Goal: Transaction & Acquisition: Purchase product/service

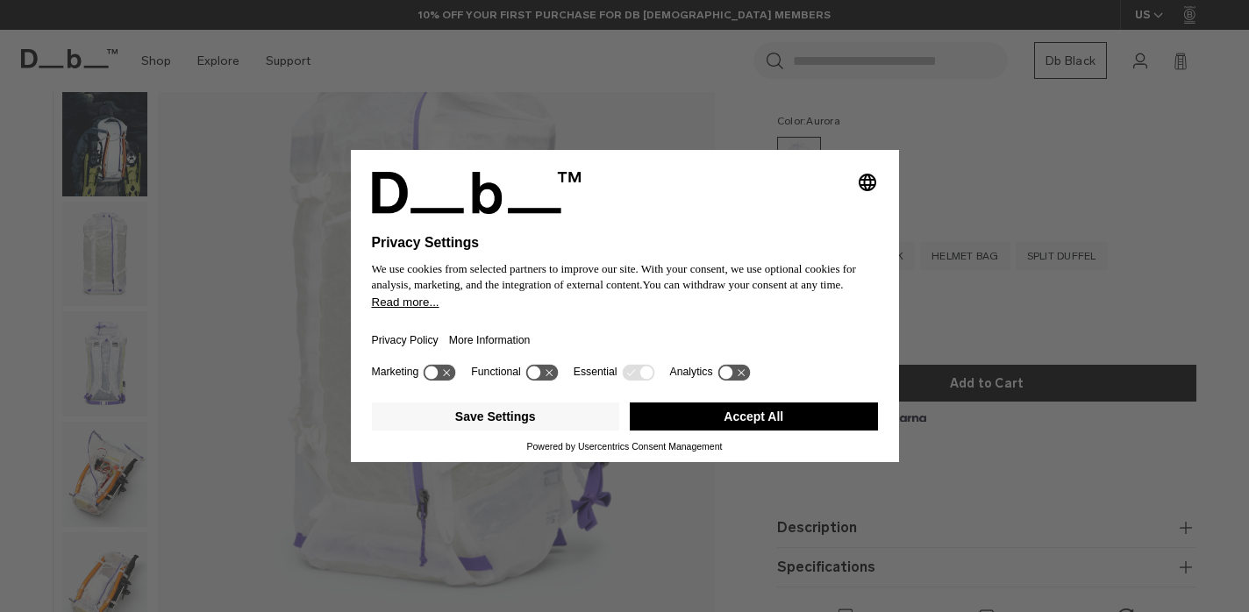
click at [117, 178] on div "Selecting an option will immediately change the language Privacy Settings We us…" at bounding box center [624, 306] width 1249 height 612
click at [764, 425] on button "Accept All" at bounding box center [754, 417] width 248 height 28
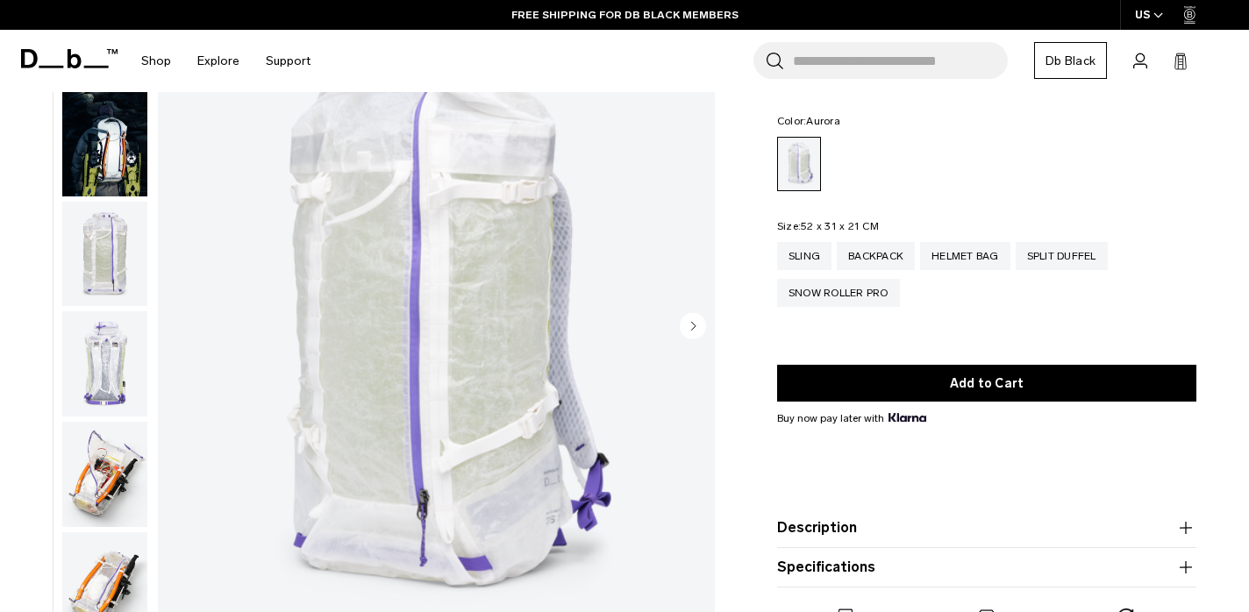
click at [81, 482] on img "button" at bounding box center [104, 474] width 85 height 105
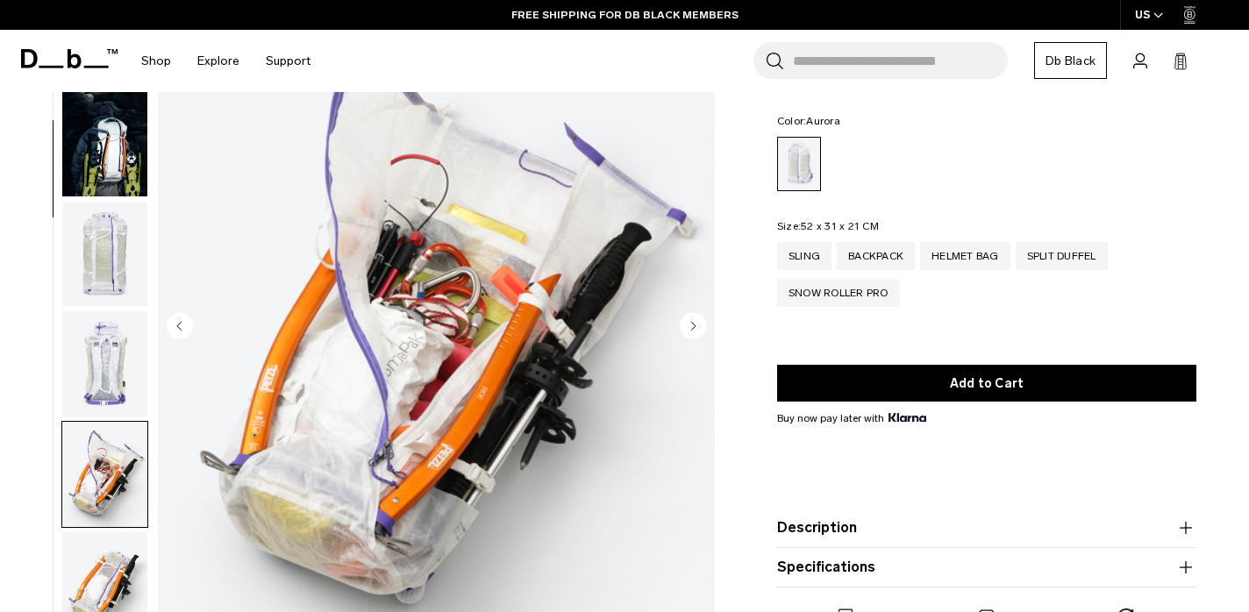
scroll to position [445, 0]
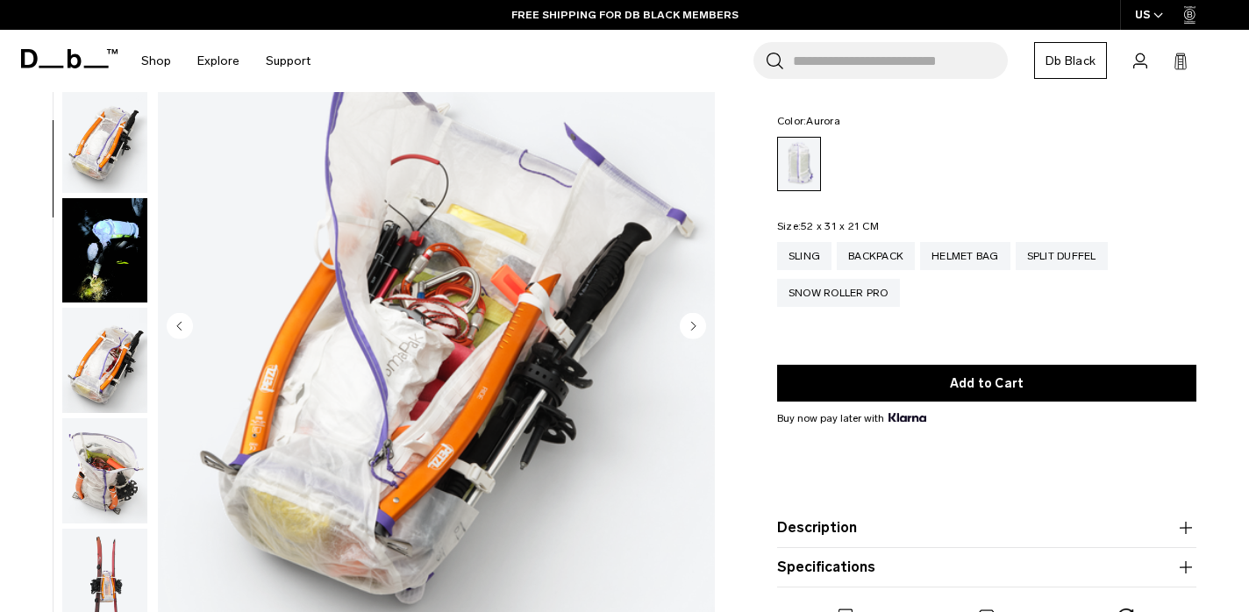
click at [91, 316] on img "button" at bounding box center [104, 360] width 85 height 105
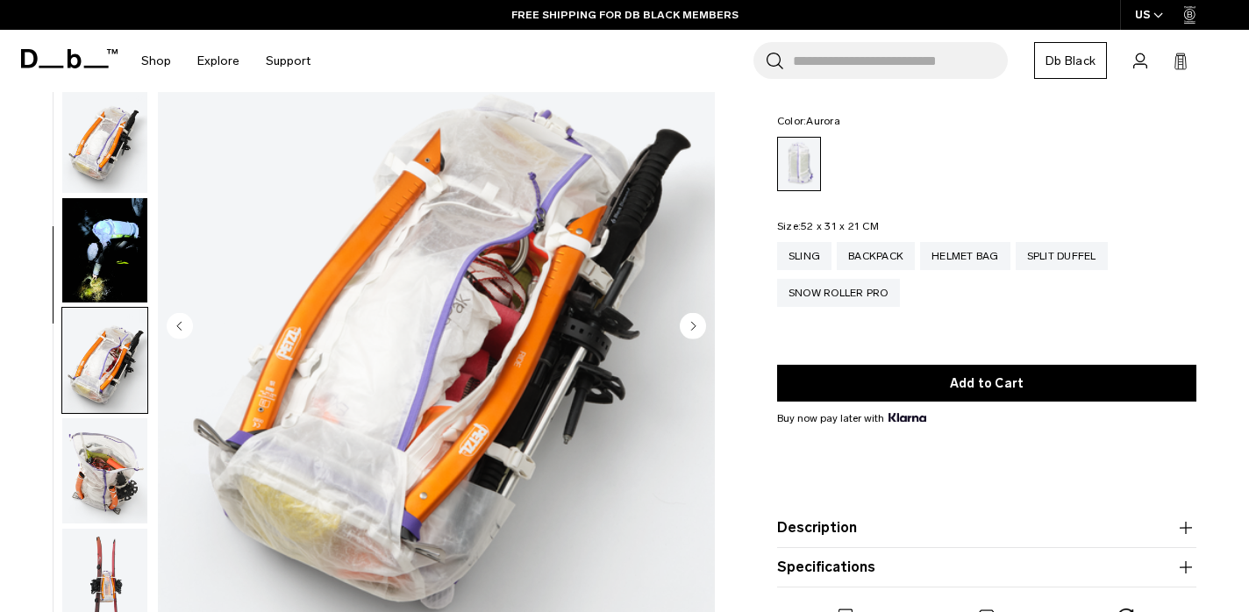
scroll to position [778, 0]
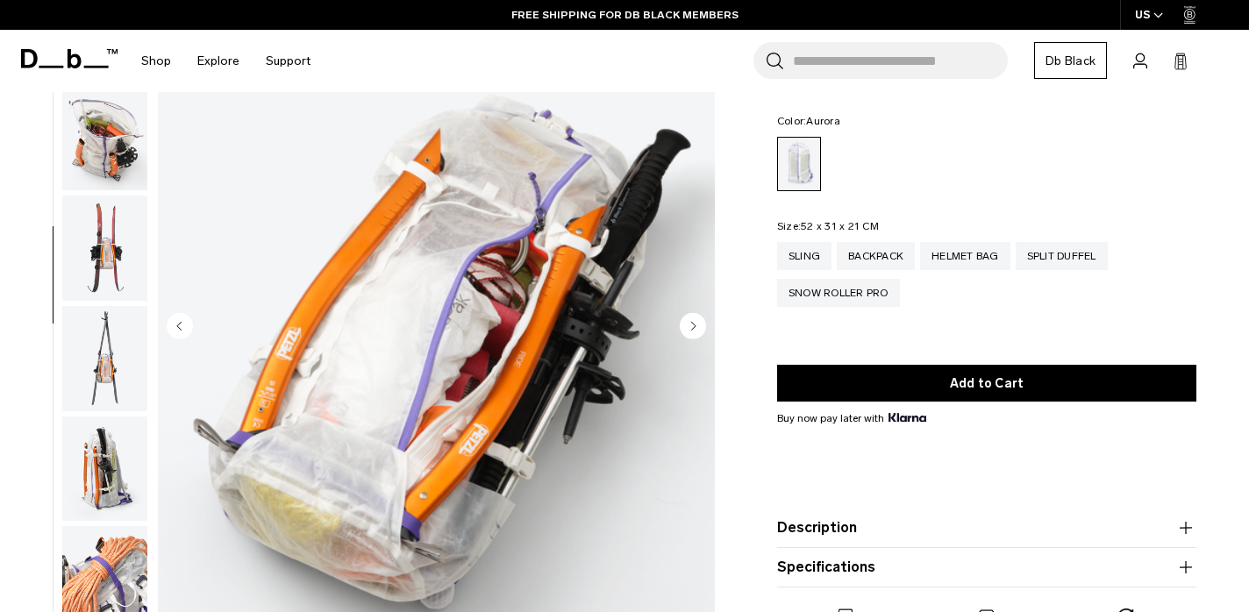
click at [92, 510] on img "button" at bounding box center [104, 469] width 85 height 105
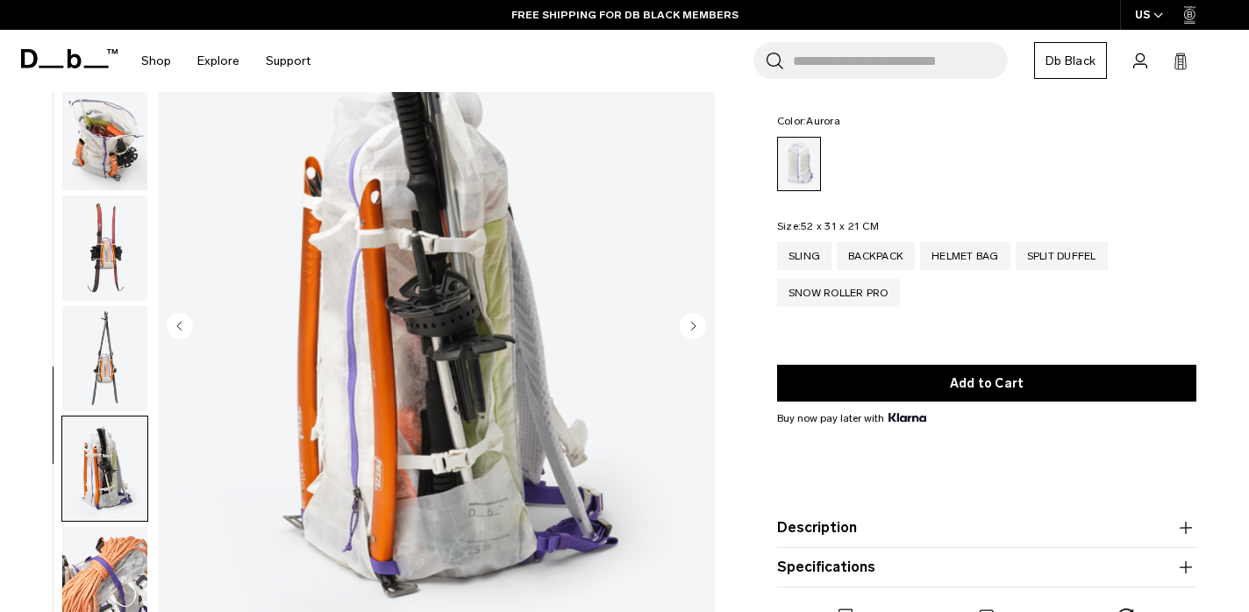
scroll to position [1223, 0]
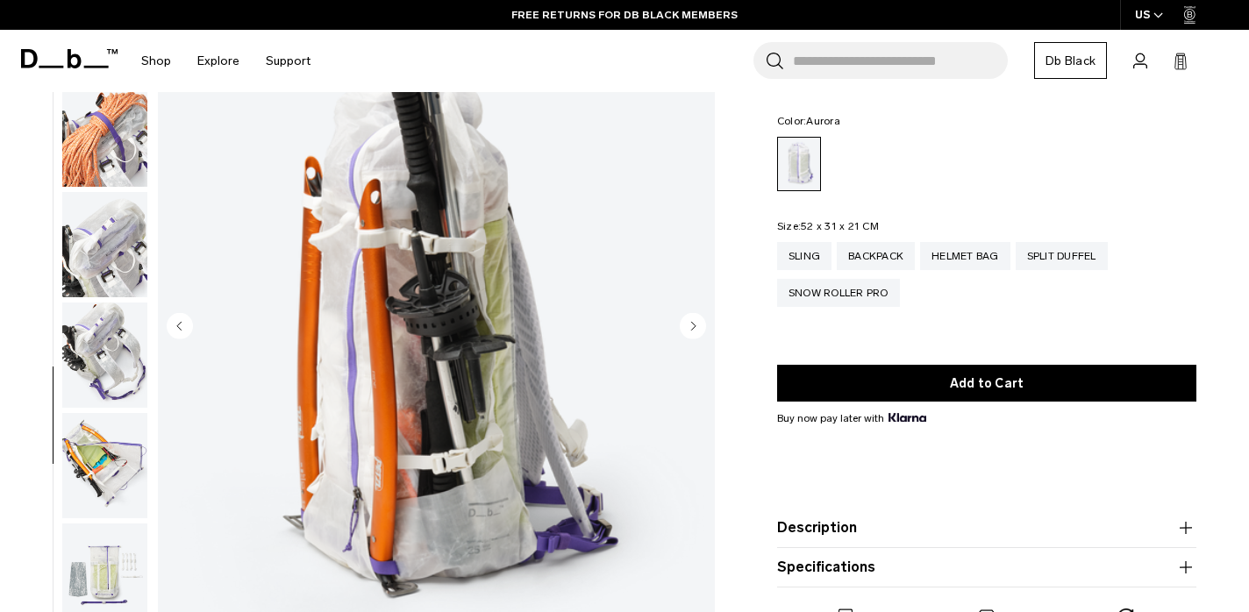
click at [97, 536] on img "button" at bounding box center [104, 576] width 85 height 105
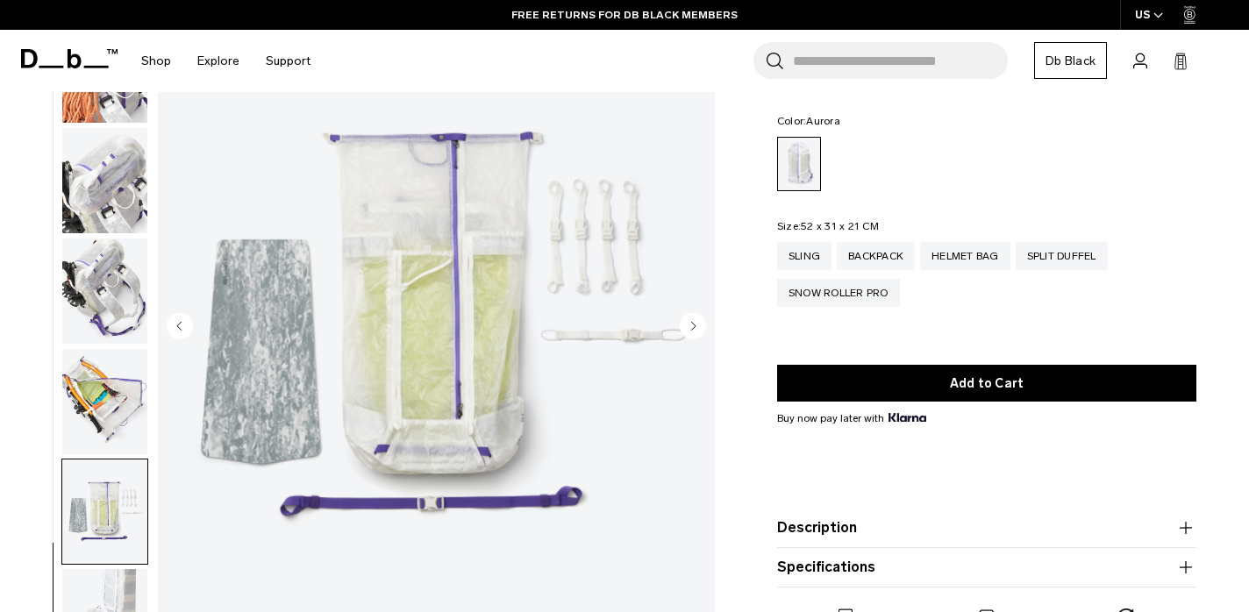
click at [97, 528] on img "button" at bounding box center [104, 512] width 85 height 105
click at [97, 576] on img "button" at bounding box center [104, 621] width 85 height 105
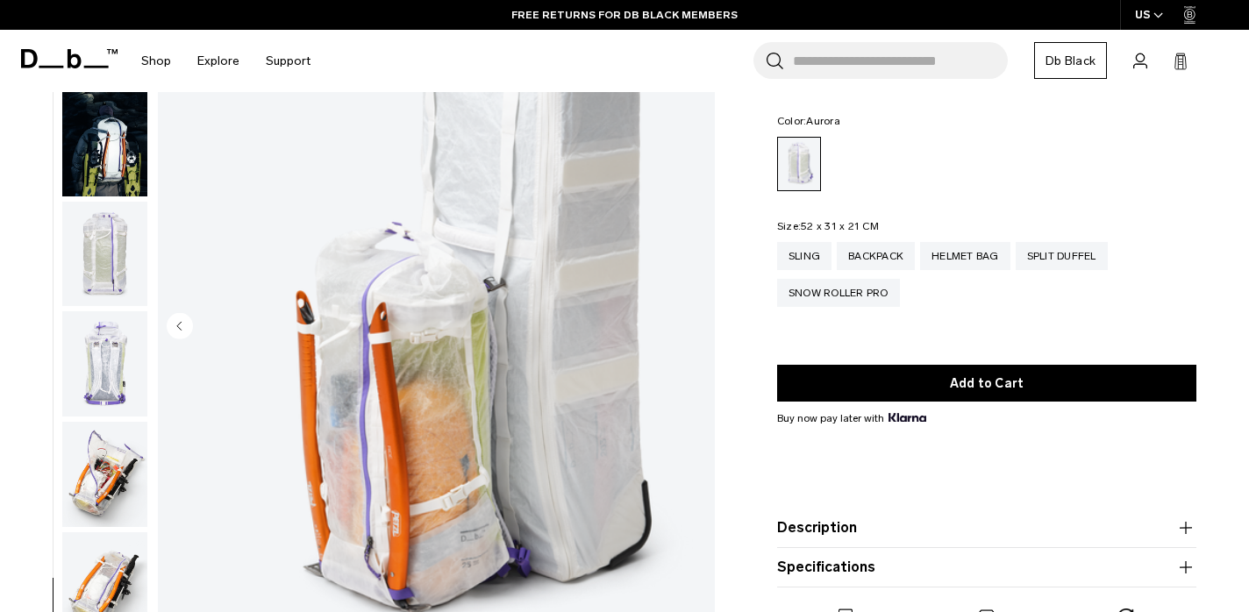
scroll to position [0, 0]
click at [91, 261] on img "button" at bounding box center [104, 254] width 85 height 105
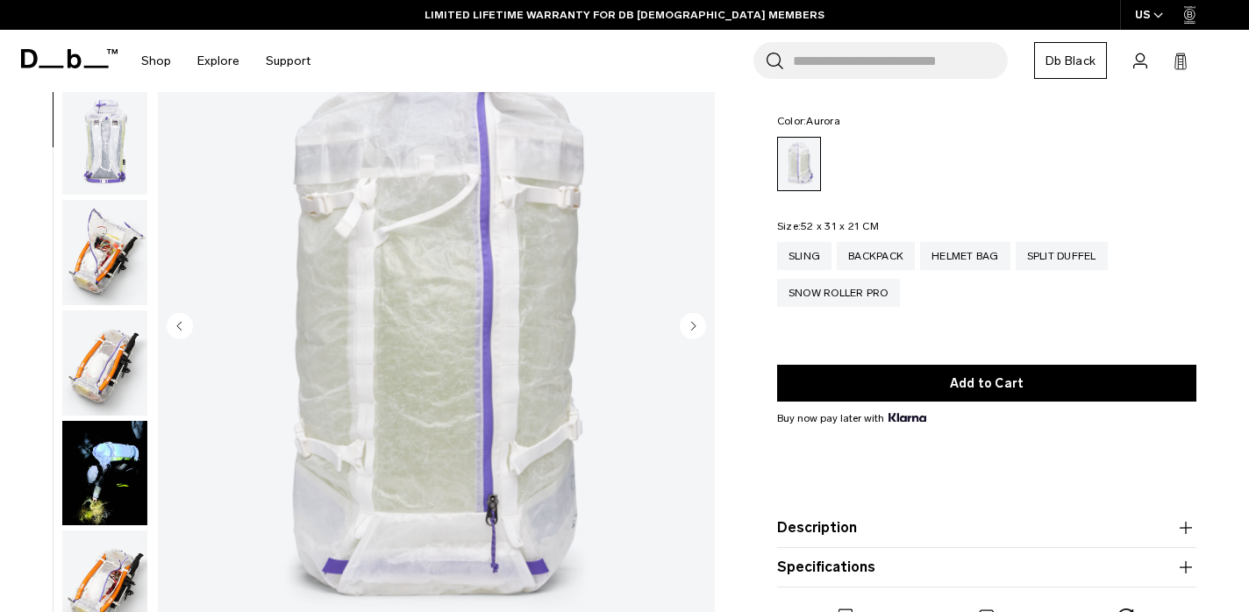
click at [113, 153] on img "button" at bounding box center [104, 141] width 85 height 105
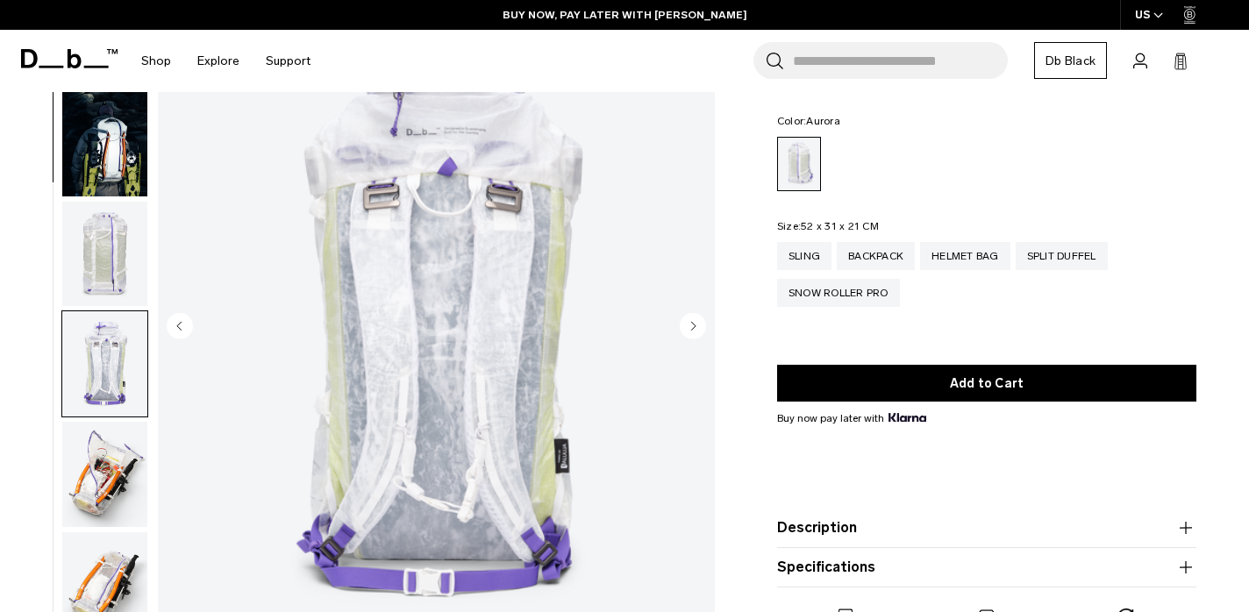
click at [86, 261] on img "button" at bounding box center [104, 254] width 85 height 105
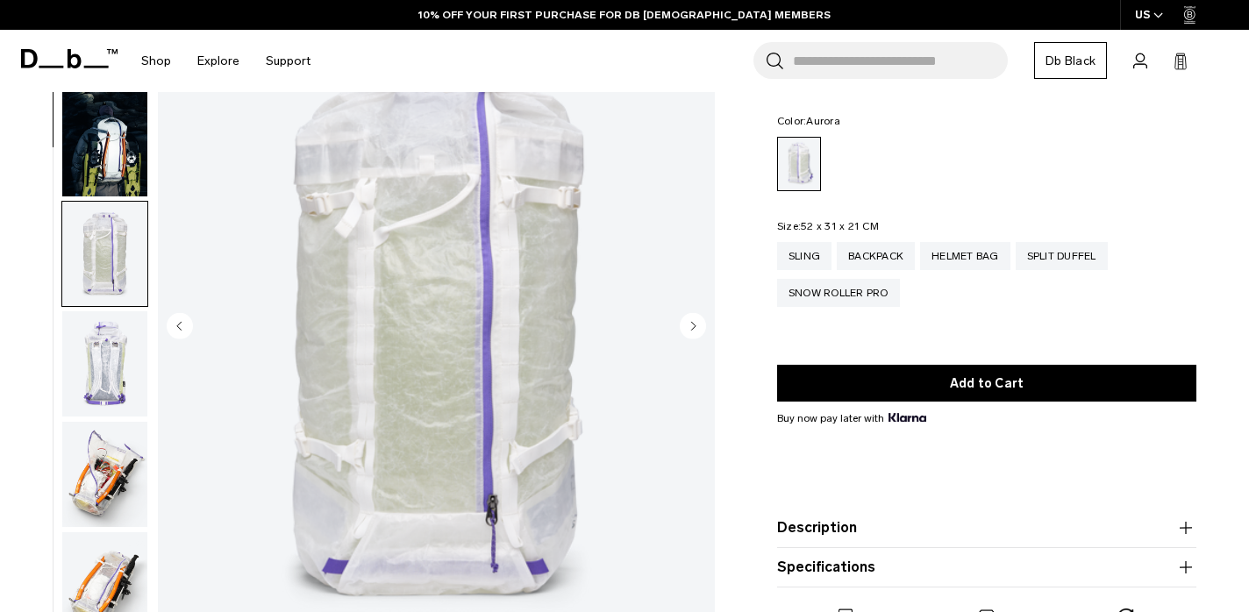
click at [97, 170] on img "button" at bounding box center [104, 143] width 85 height 105
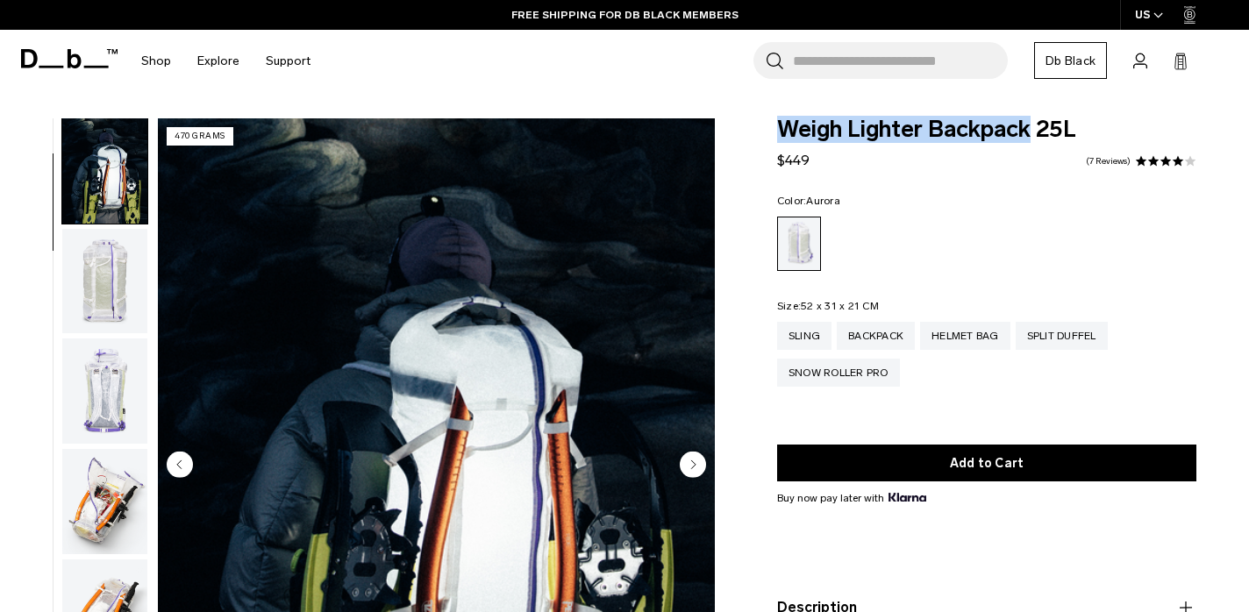
drag, startPoint x: 778, startPoint y: 128, endPoint x: 1029, endPoint y: 136, distance: 251.1
click at [1029, 136] on span "Weigh Lighter Backpack 25L" at bounding box center [986, 129] width 419 height 23
copy span "Weigh Lighter Backpack"
